Goal: Task Accomplishment & Management: Use online tool/utility

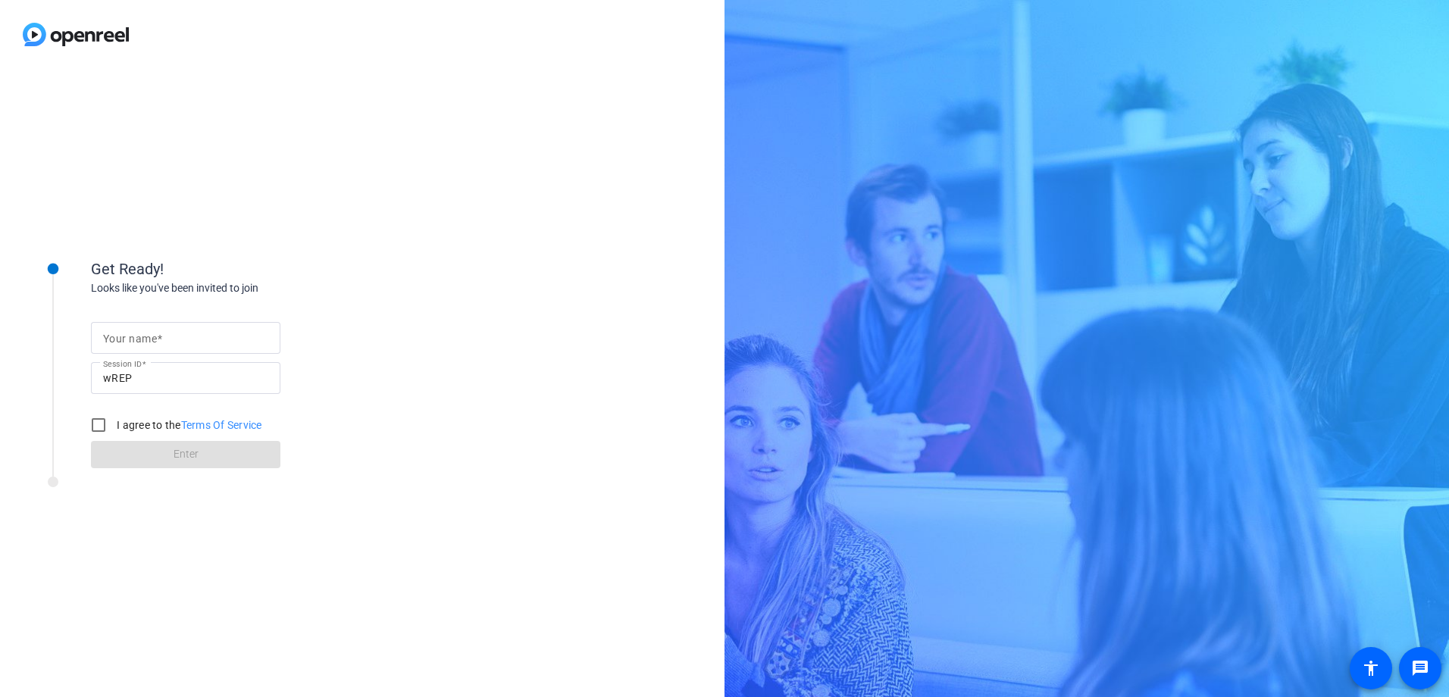
click at [130, 340] on mat-label "Your name" at bounding box center [130, 339] width 54 height 12
click at [130, 340] on input "Your name" at bounding box center [185, 338] width 165 height 18
click at [240, 339] on input "[PERSON_NAME]" at bounding box center [185, 338] width 165 height 18
type input "[PERSON_NAME]"
click at [100, 425] on input "I agree to the Terms Of Service" at bounding box center [98, 425] width 30 height 30
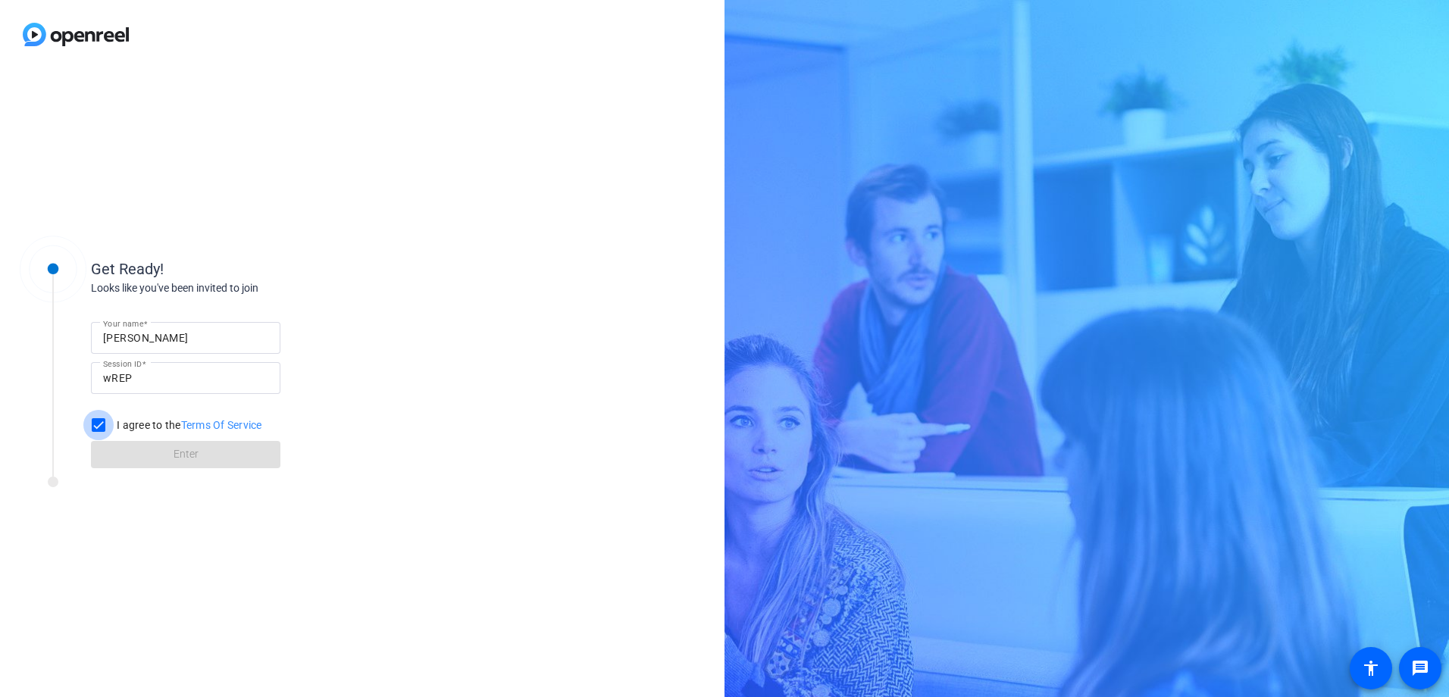
checkbox input "true"
click at [205, 461] on span at bounding box center [185, 454] width 189 height 36
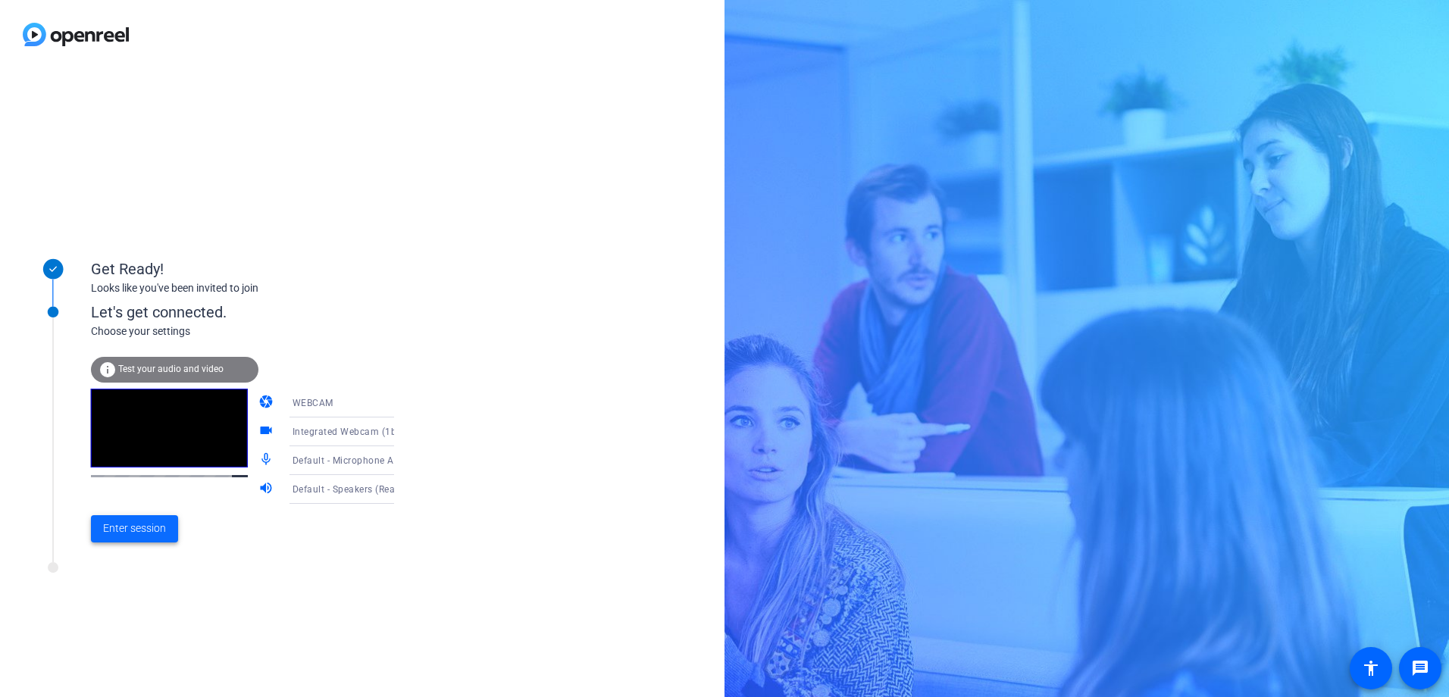
click at [129, 537] on span at bounding box center [134, 529] width 87 height 36
click at [129, 537] on div "Get Ready! Looks like you've been invited to join Let's get connected. Choose y…" at bounding box center [362, 383] width 724 height 628
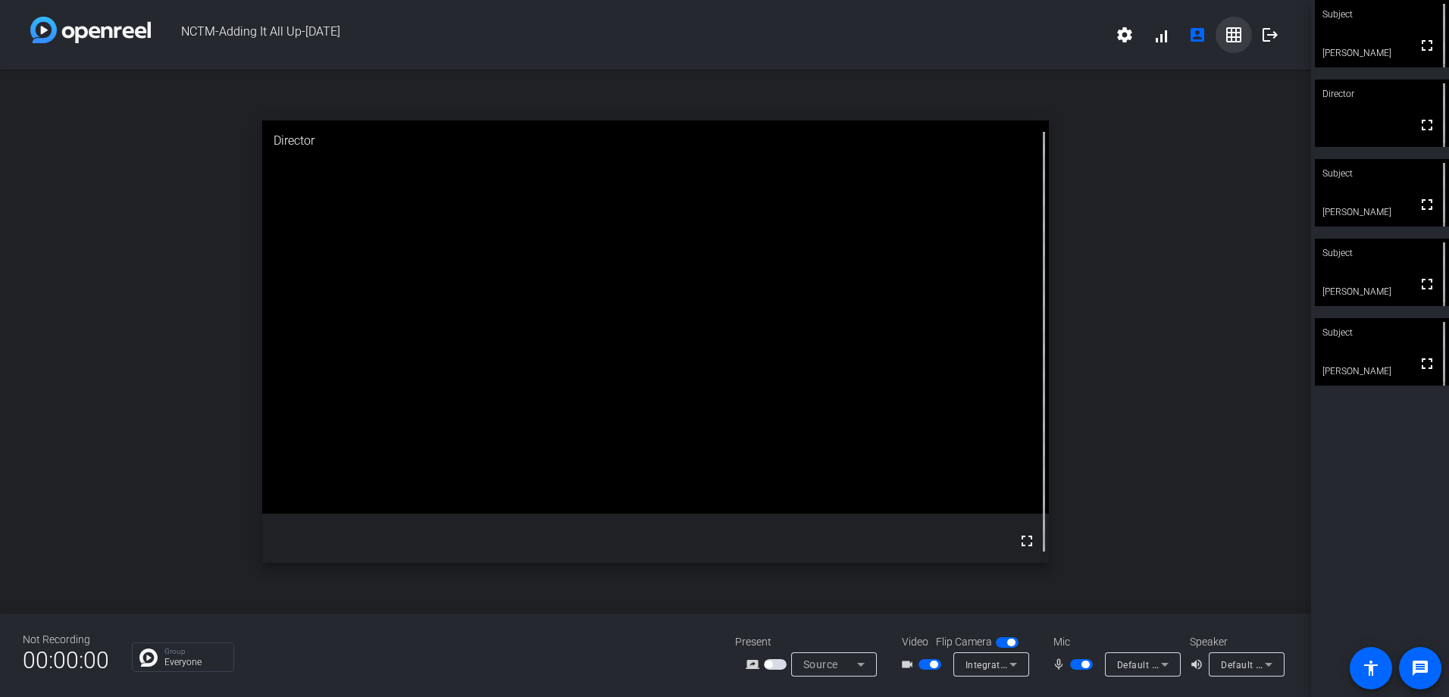
click at [1230, 38] on mat-icon "grid_on" at bounding box center [1234, 35] width 18 height 18
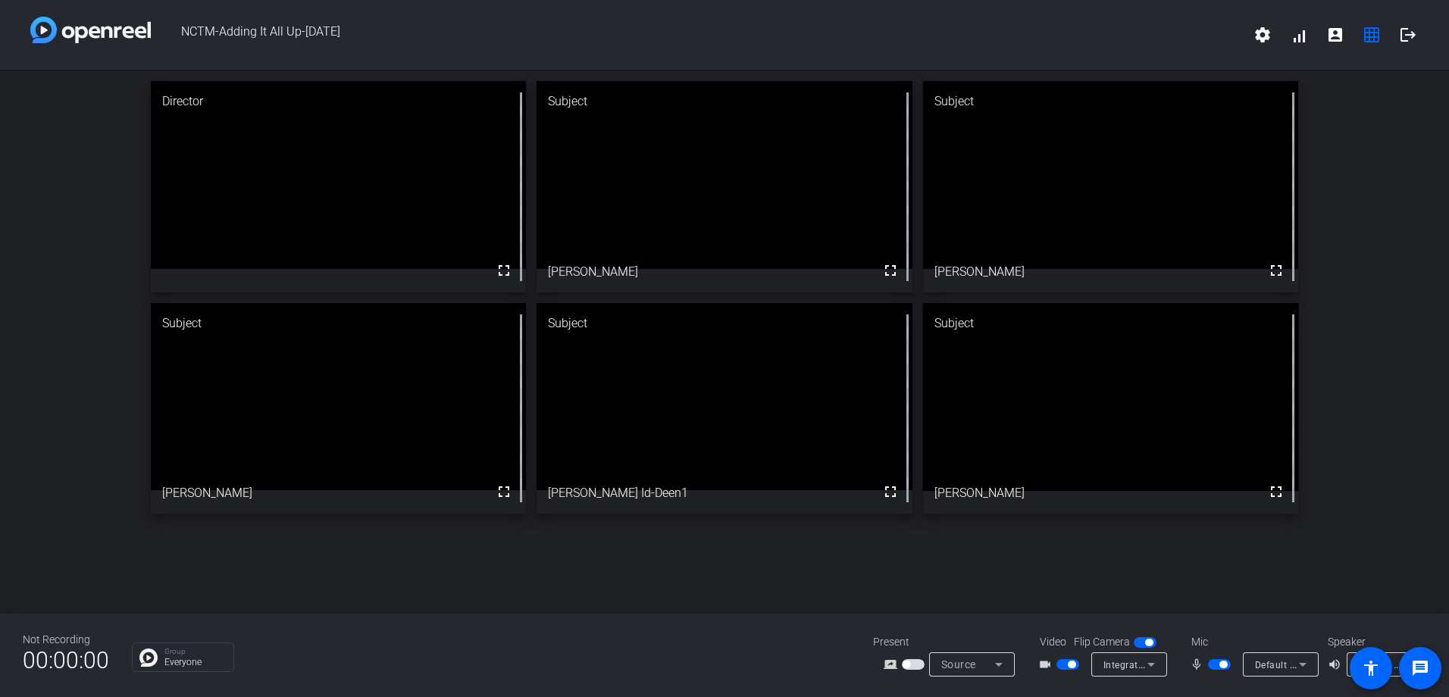
click at [1214, 667] on span "button" at bounding box center [1219, 664] width 23 height 11
click at [1058, 668] on span "button" at bounding box center [1067, 664] width 23 height 11
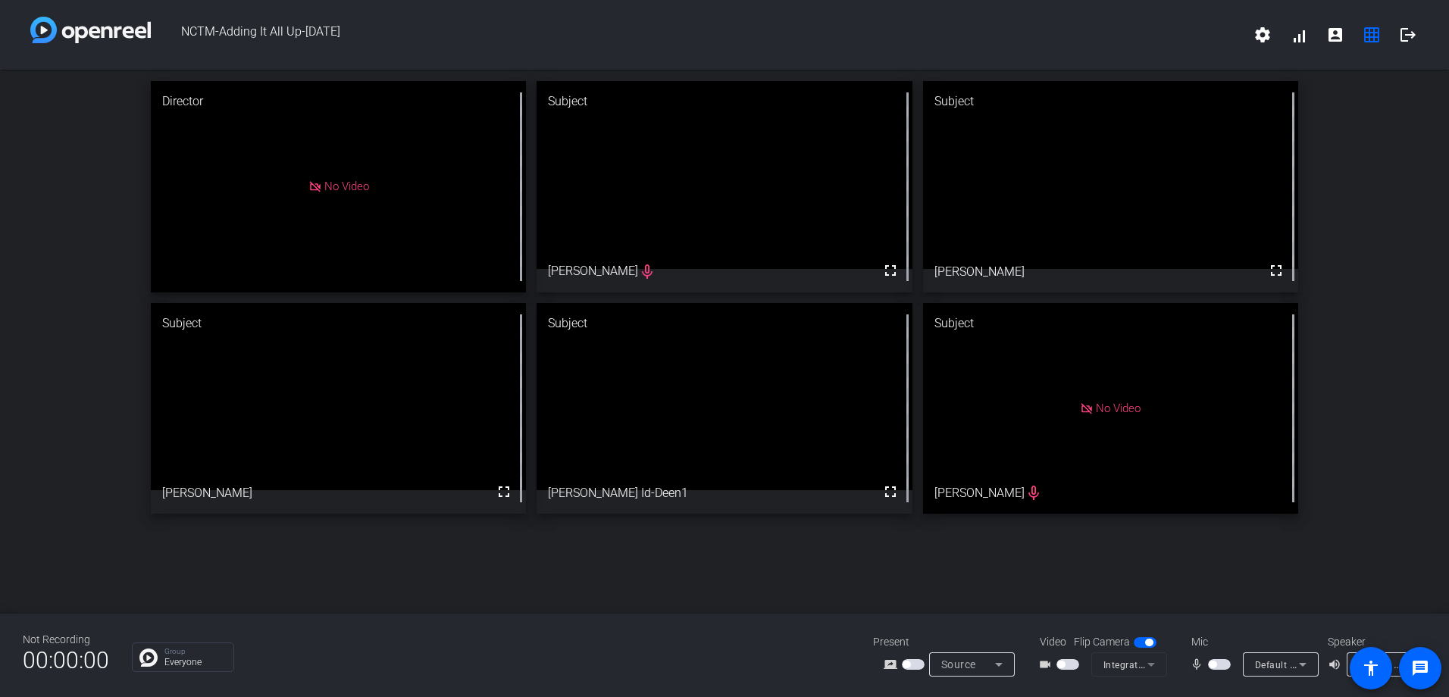
click at [1072, 661] on span "button" at bounding box center [1067, 664] width 23 height 11
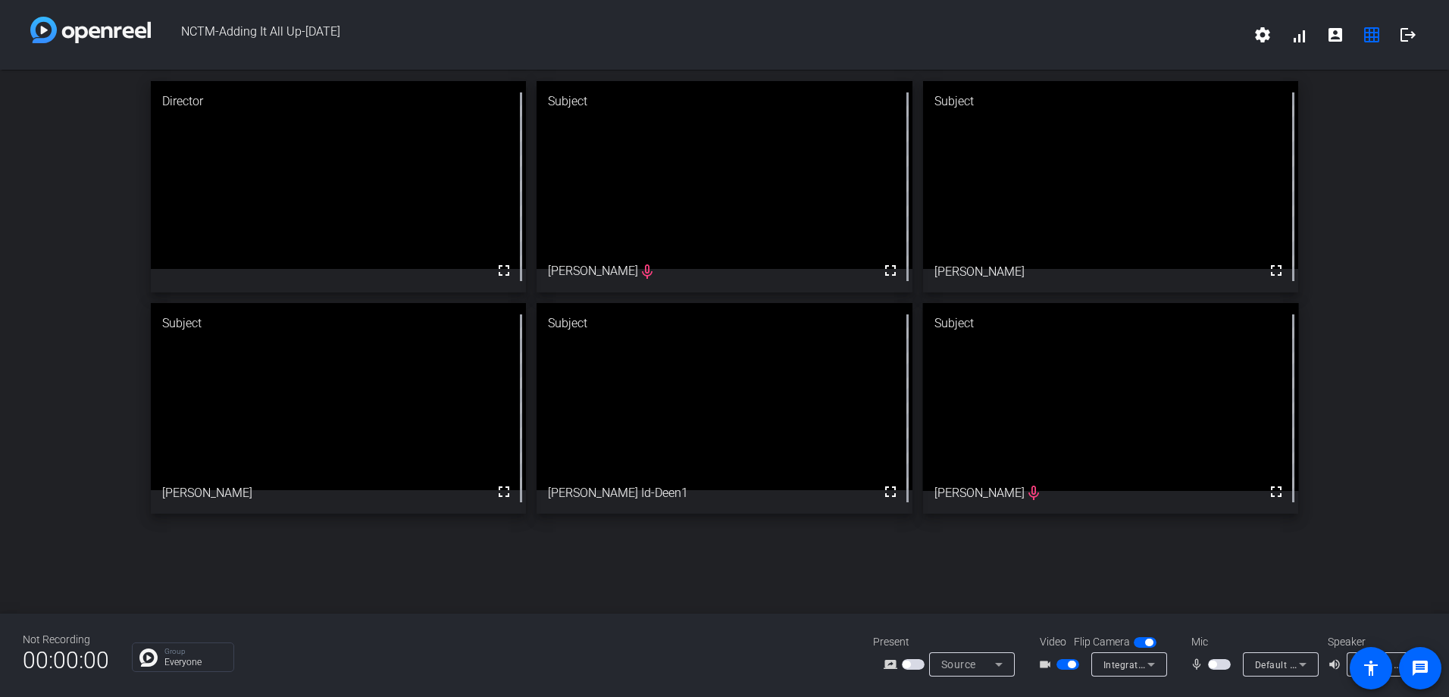
click at [1221, 662] on span "button" at bounding box center [1219, 664] width 23 height 11
